Goal: Navigation & Orientation: Understand site structure

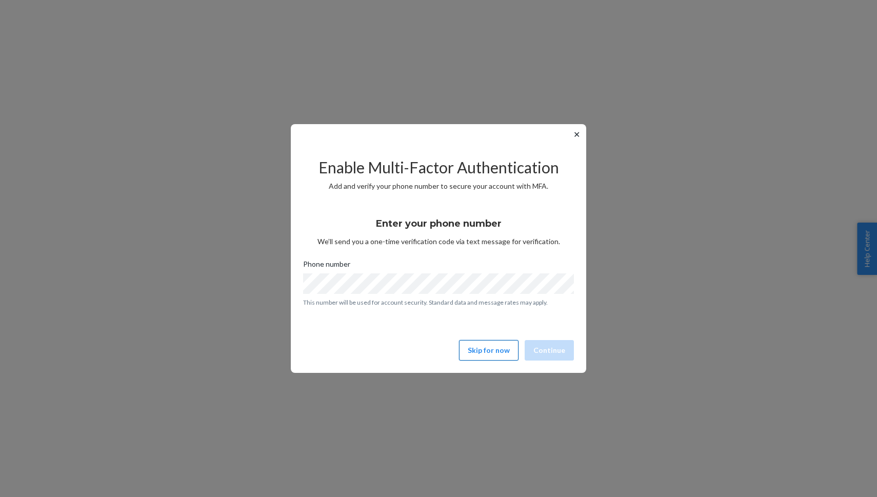
click at [497, 350] on button "Skip for now" at bounding box center [488, 350] width 59 height 21
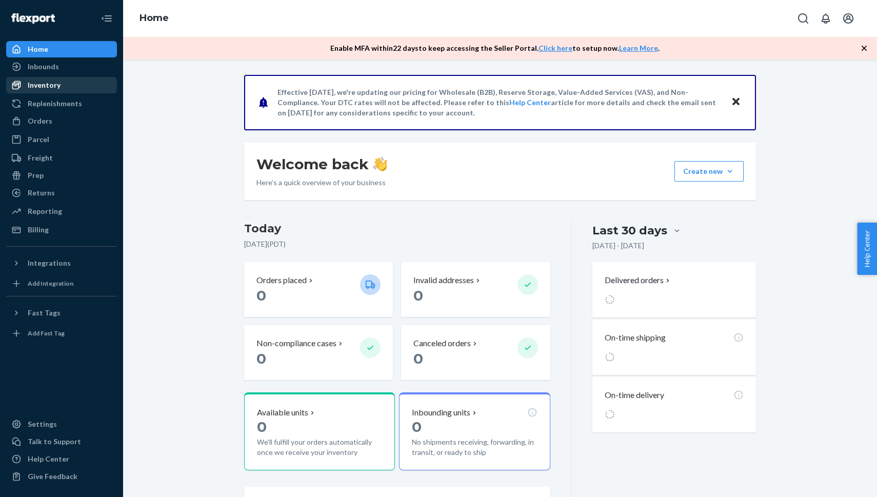
click at [33, 81] on div "Inventory" at bounding box center [44, 85] width 33 height 10
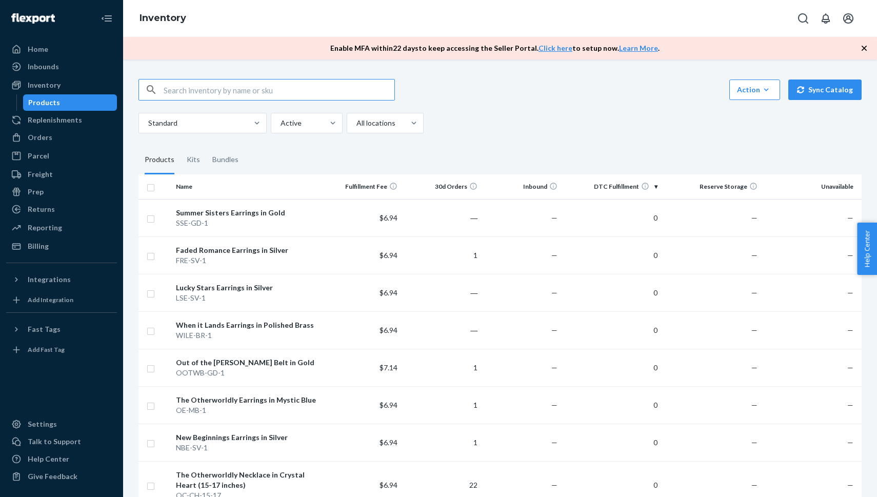
click at [632, 191] on th "DTC Fulfillment" at bounding box center [611, 186] width 100 height 25
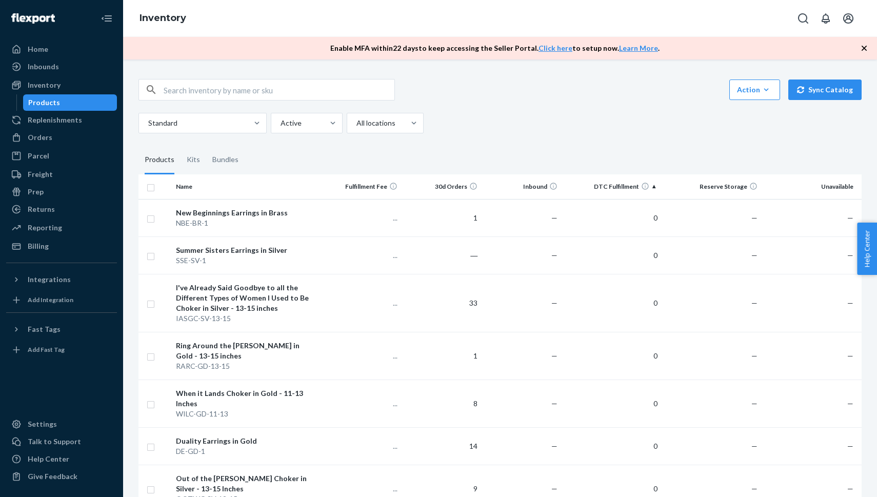
click at [630, 190] on th "DTC Fulfillment" at bounding box center [611, 186] width 100 height 25
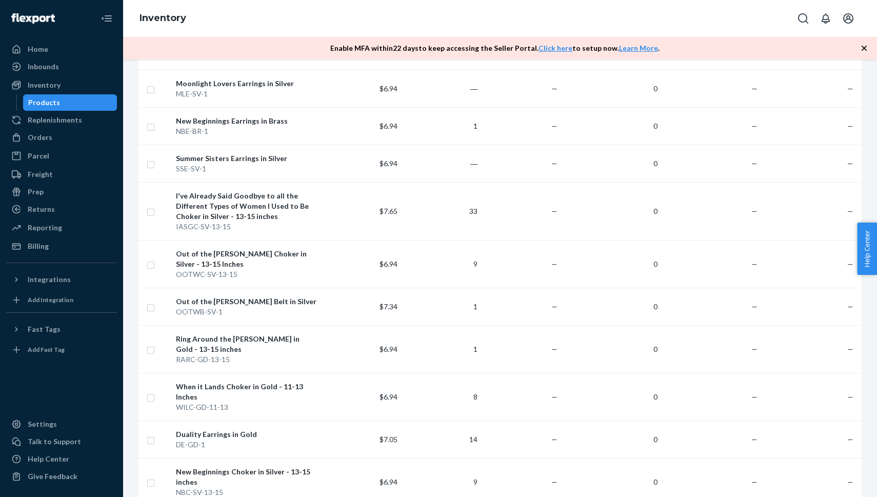
scroll to position [816, 0]
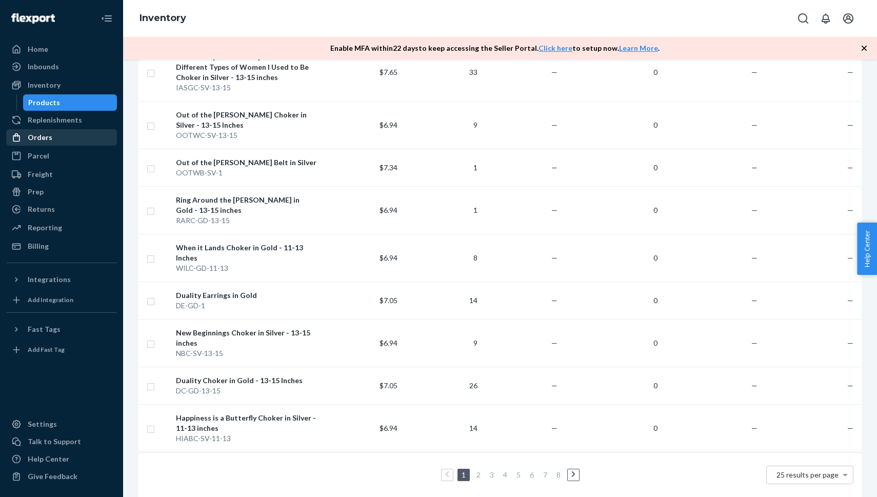
click at [45, 131] on div "Orders" at bounding box center [61, 137] width 109 height 14
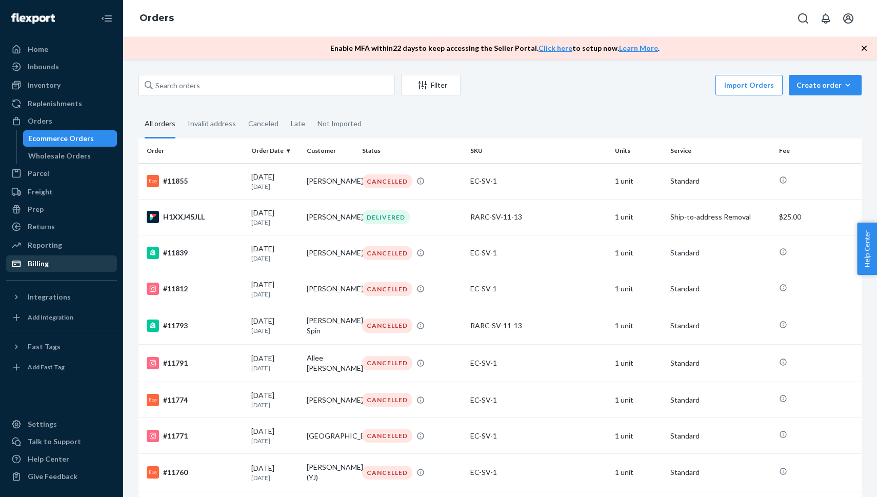
click at [44, 264] on div "Billing" at bounding box center [38, 263] width 21 height 10
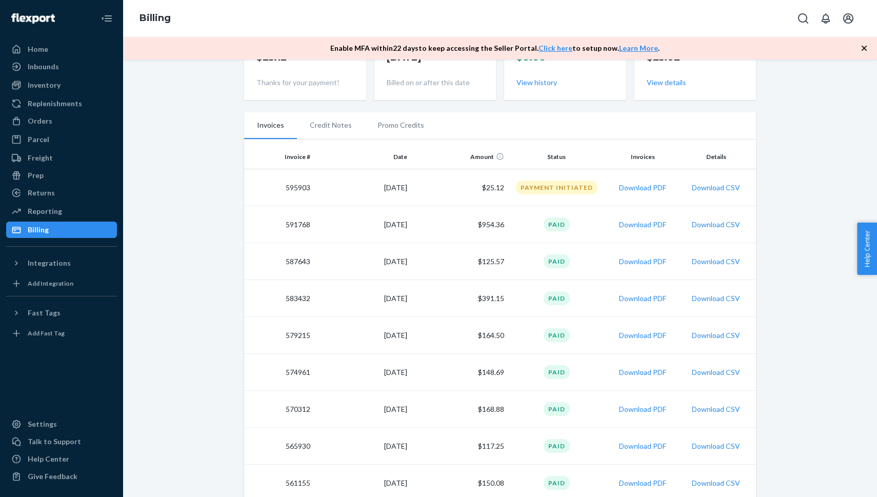
scroll to position [125, 0]
